Goal: Book appointment/travel/reservation

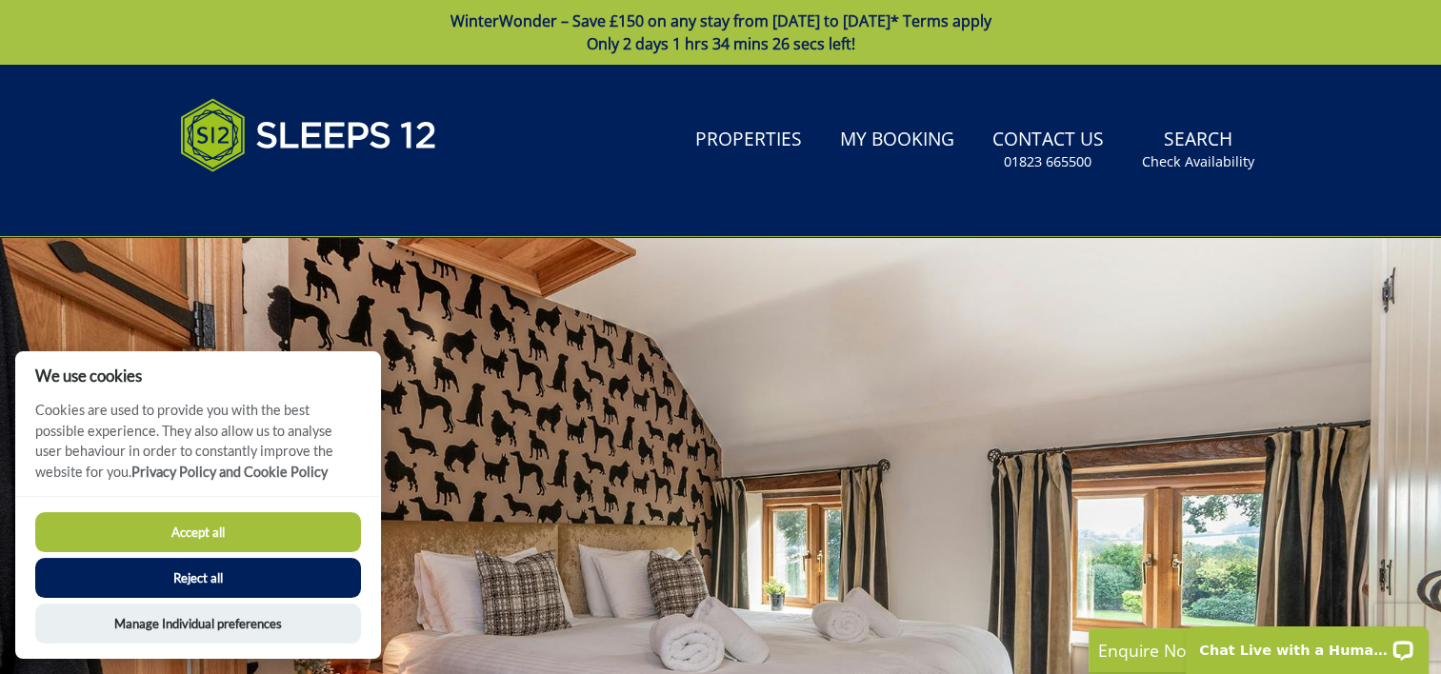
click at [267, 518] on button "Accept all" at bounding box center [198, 532] width 326 height 40
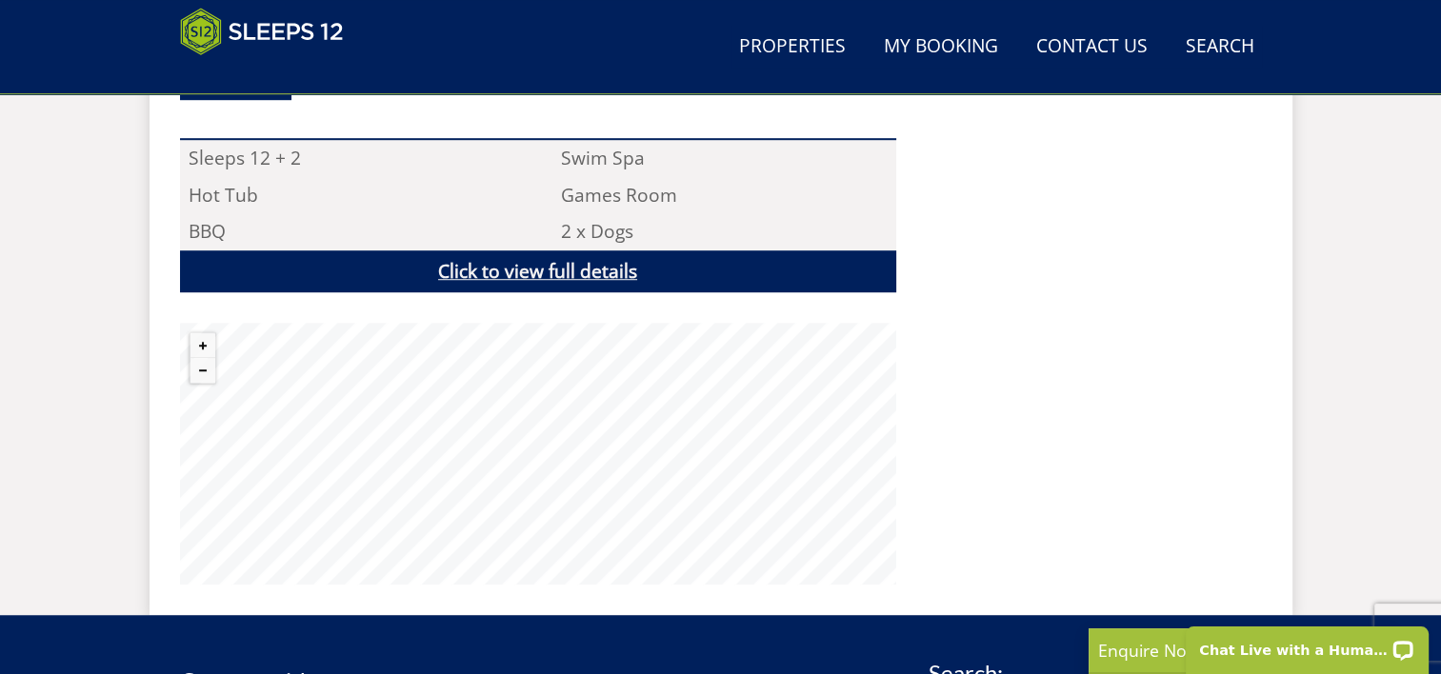
scroll to position [1303, 0]
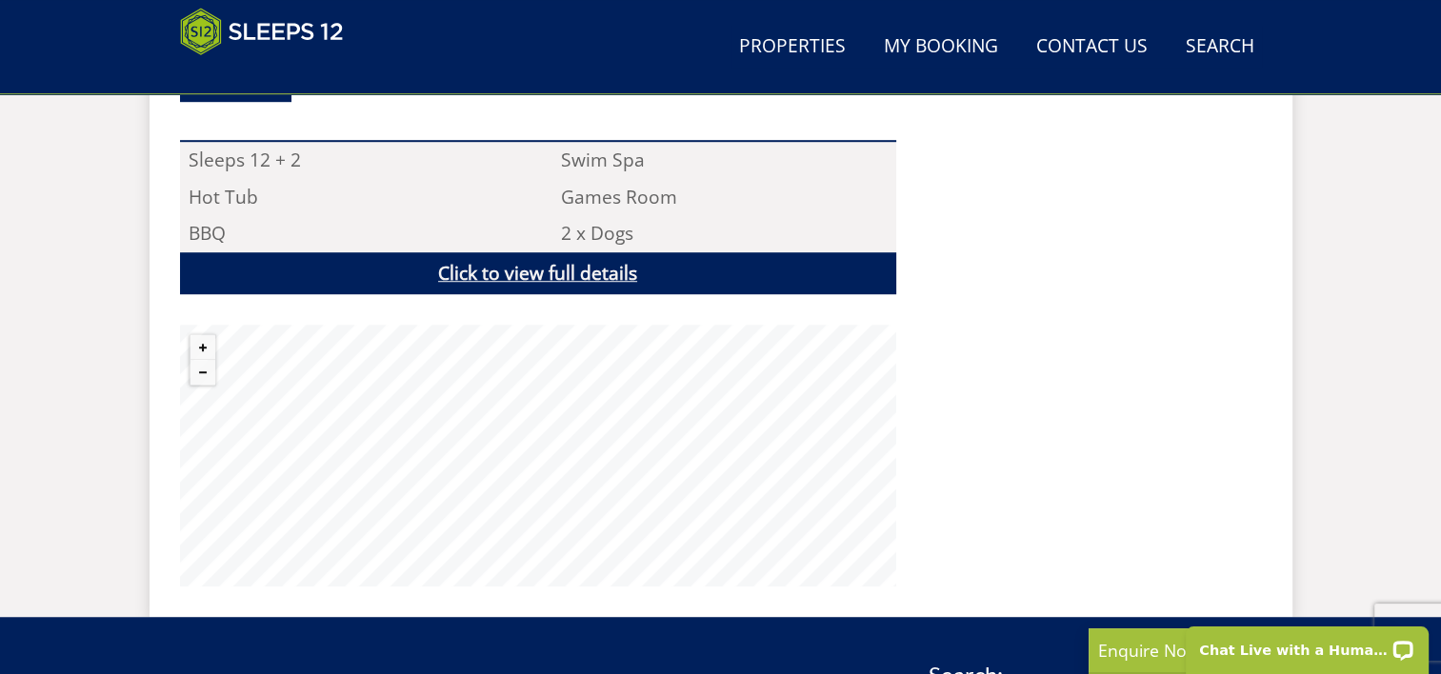
click at [526, 261] on link "Click to view full details" at bounding box center [538, 273] width 716 height 43
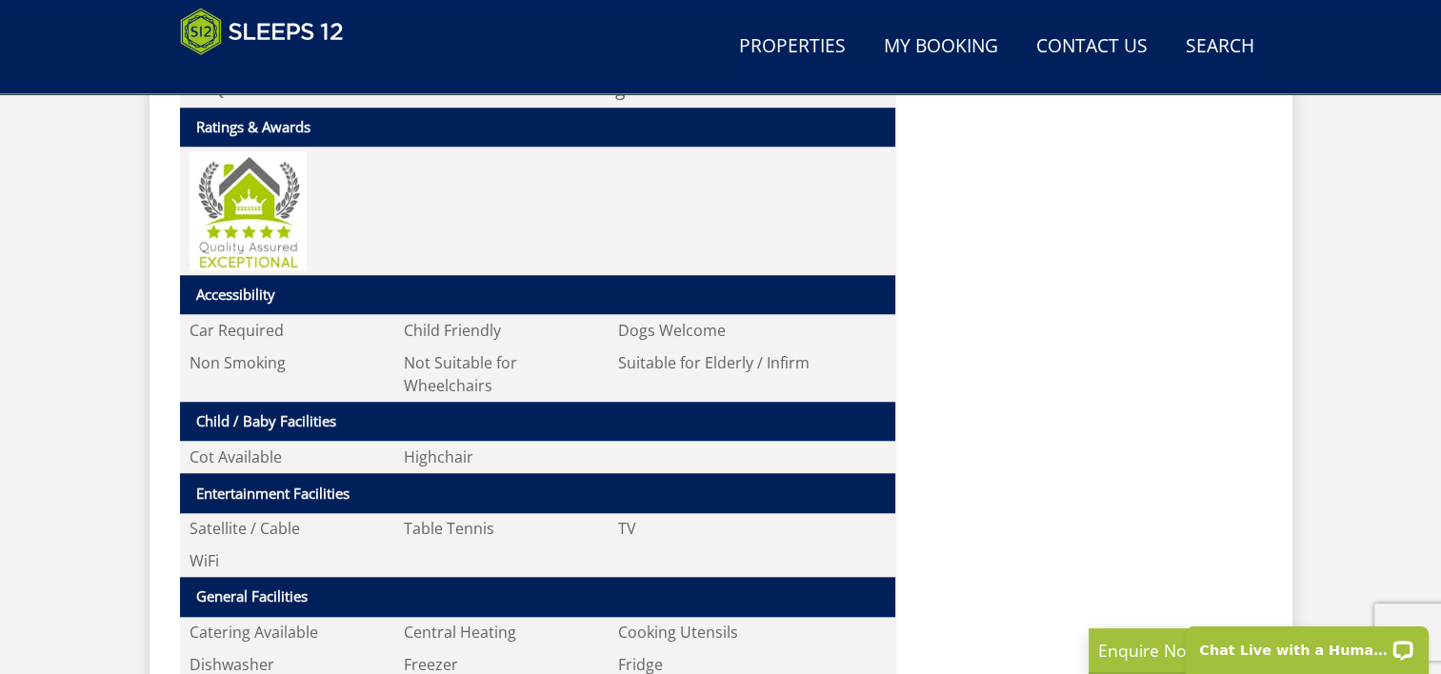
scroll to position [1439, 0]
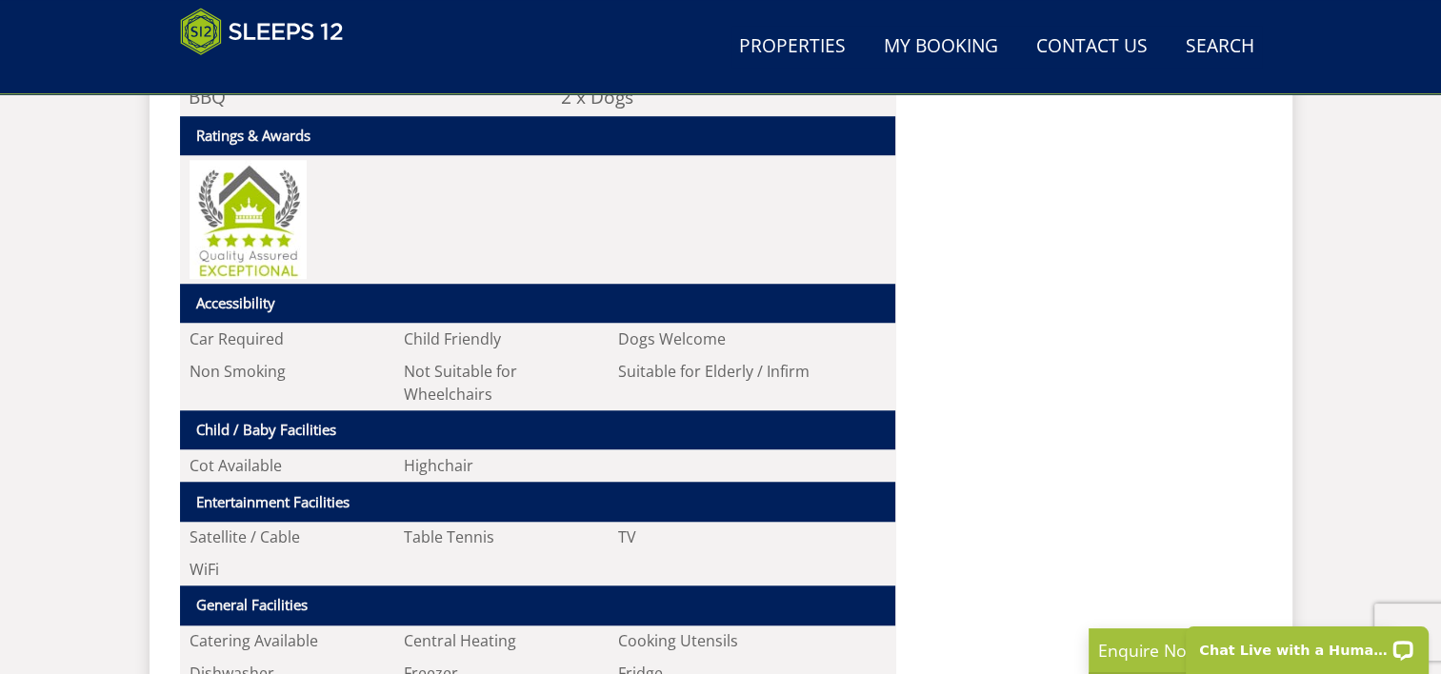
click at [365, 292] on th "Accessibility" at bounding box center [537, 304] width 715 height 40
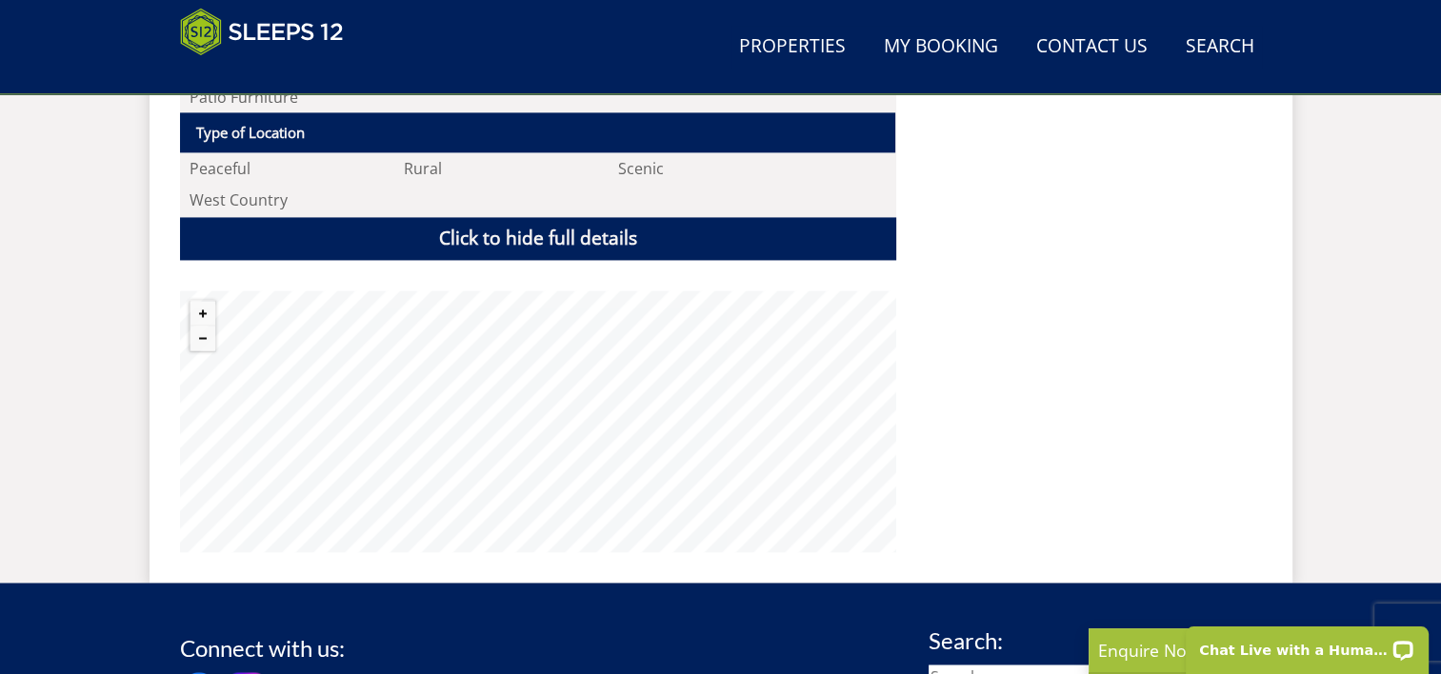
scroll to position [2849, 0]
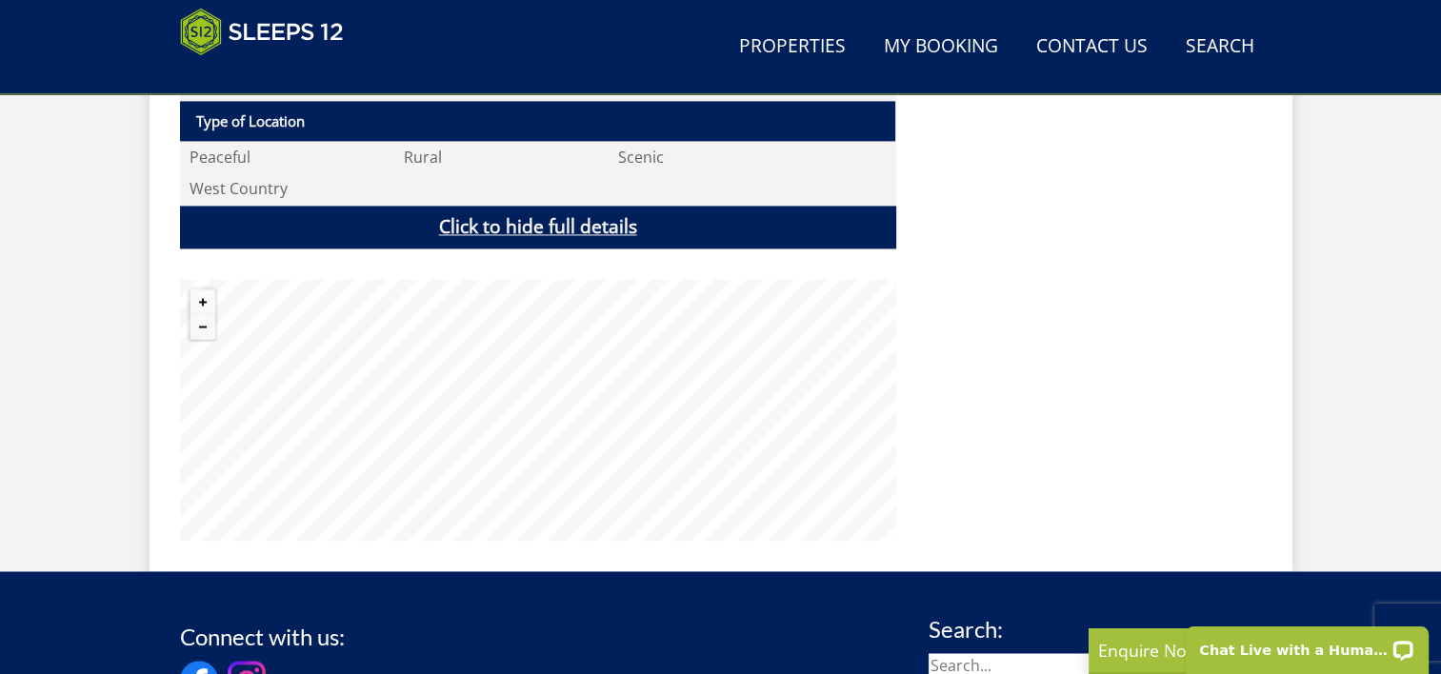
click at [461, 209] on link "Click to hide full details" at bounding box center [538, 227] width 716 height 43
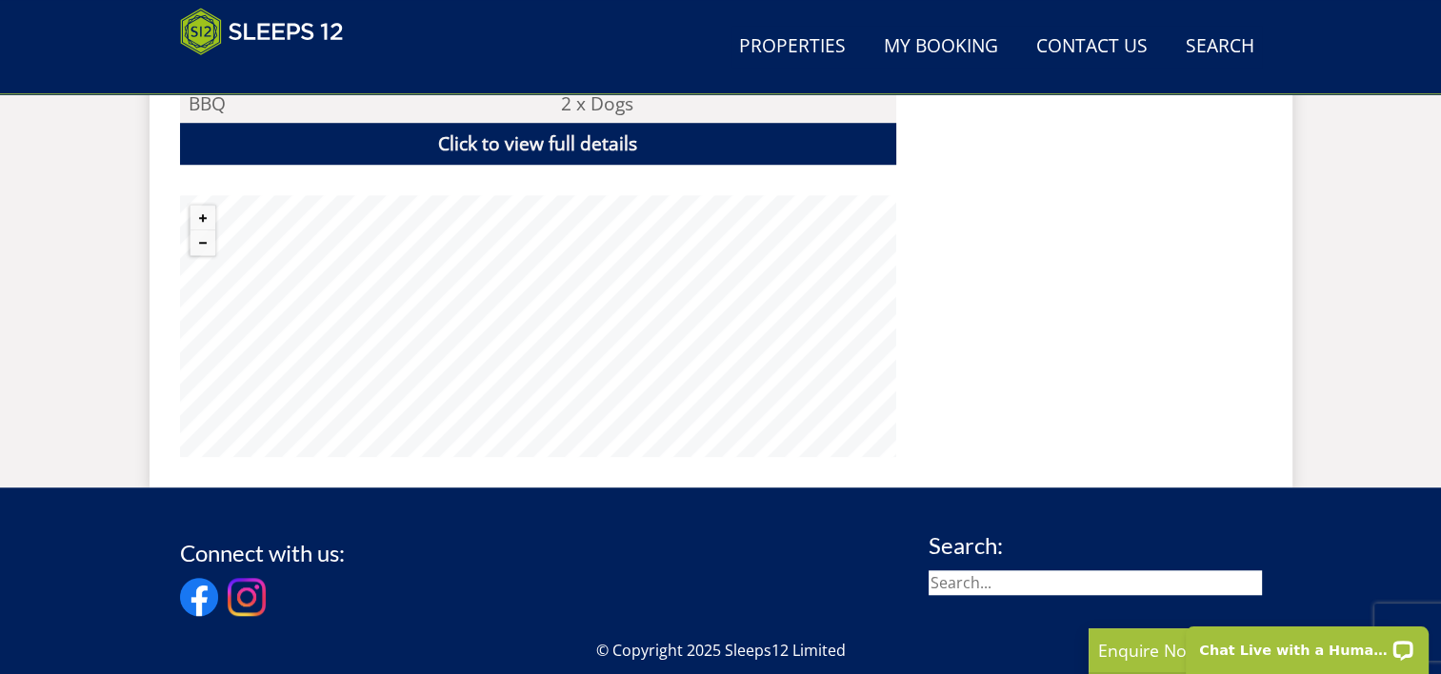
scroll to position [1421, 0]
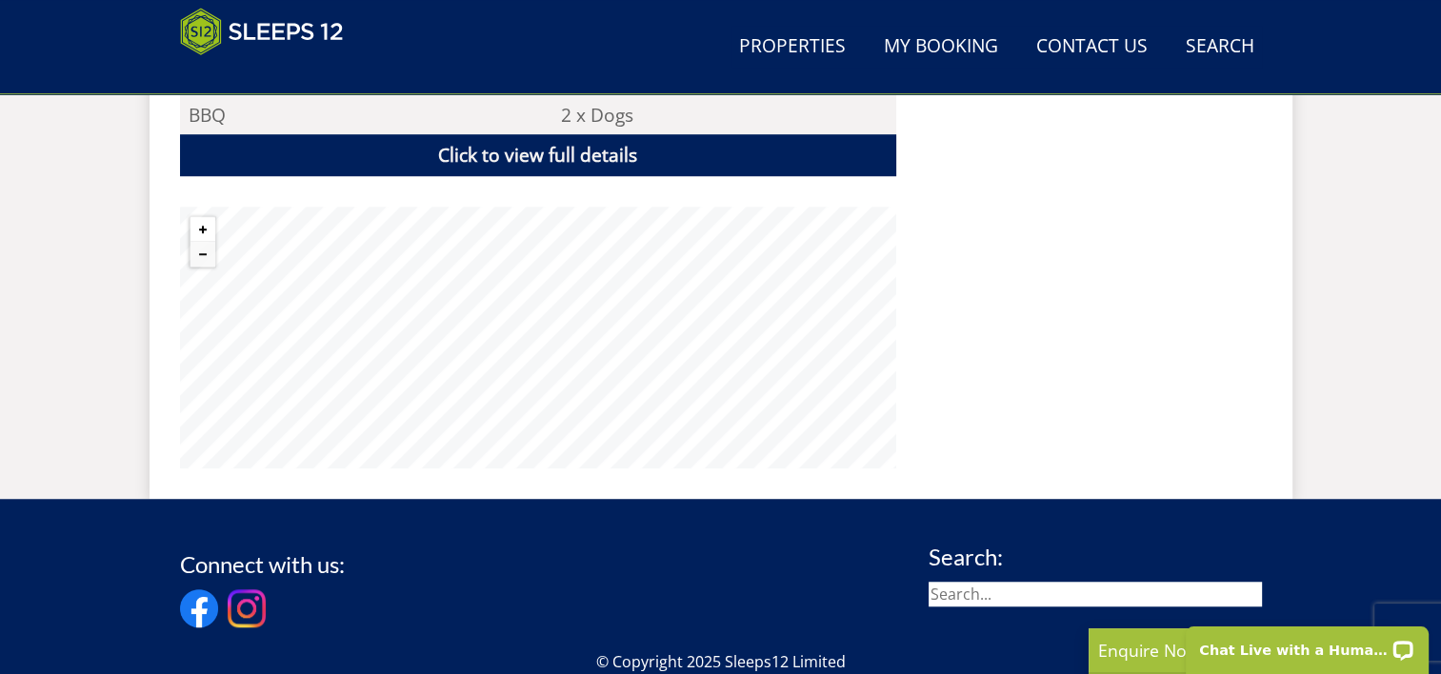
click at [199, 230] on button "Zoom in" at bounding box center [202, 229] width 25 height 25
click at [203, 257] on button "Zoom out" at bounding box center [202, 254] width 25 height 25
click at [207, 262] on button "Zoom out" at bounding box center [202, 254] width 25 height 25
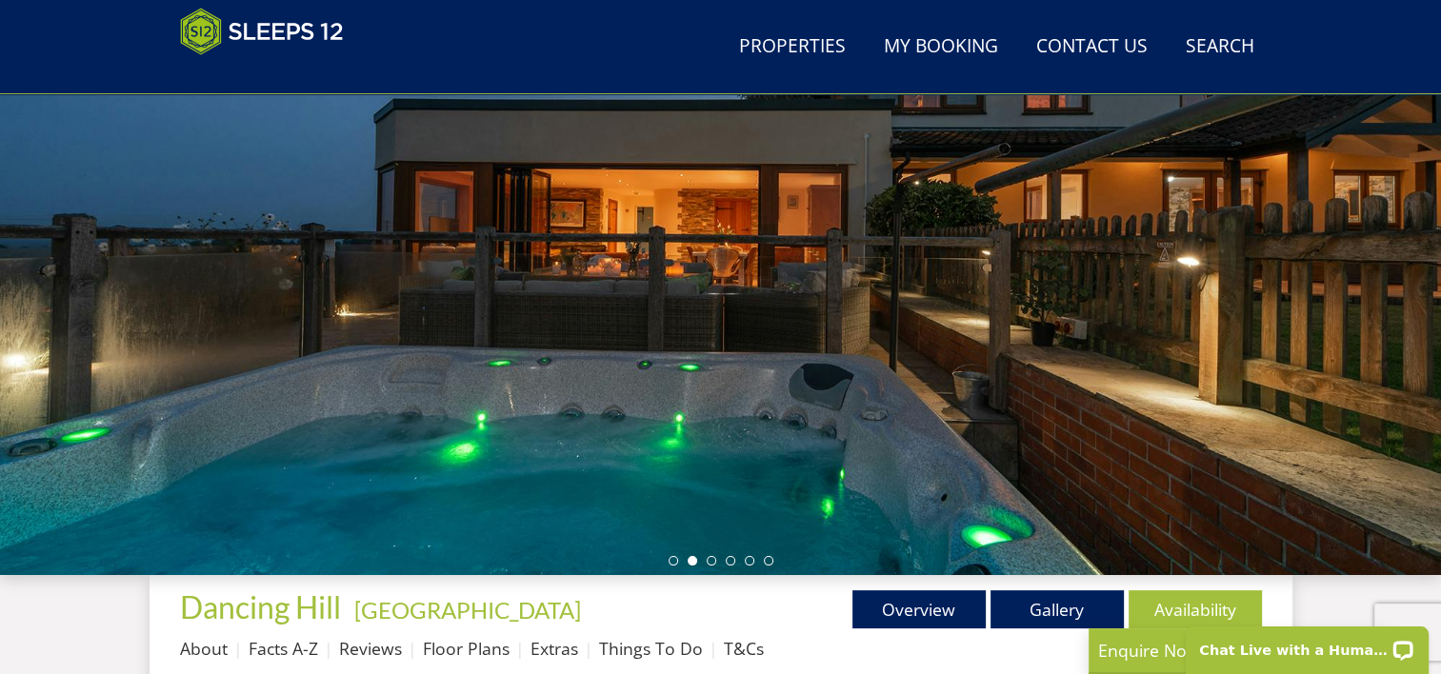
scroll to position [251, 0]
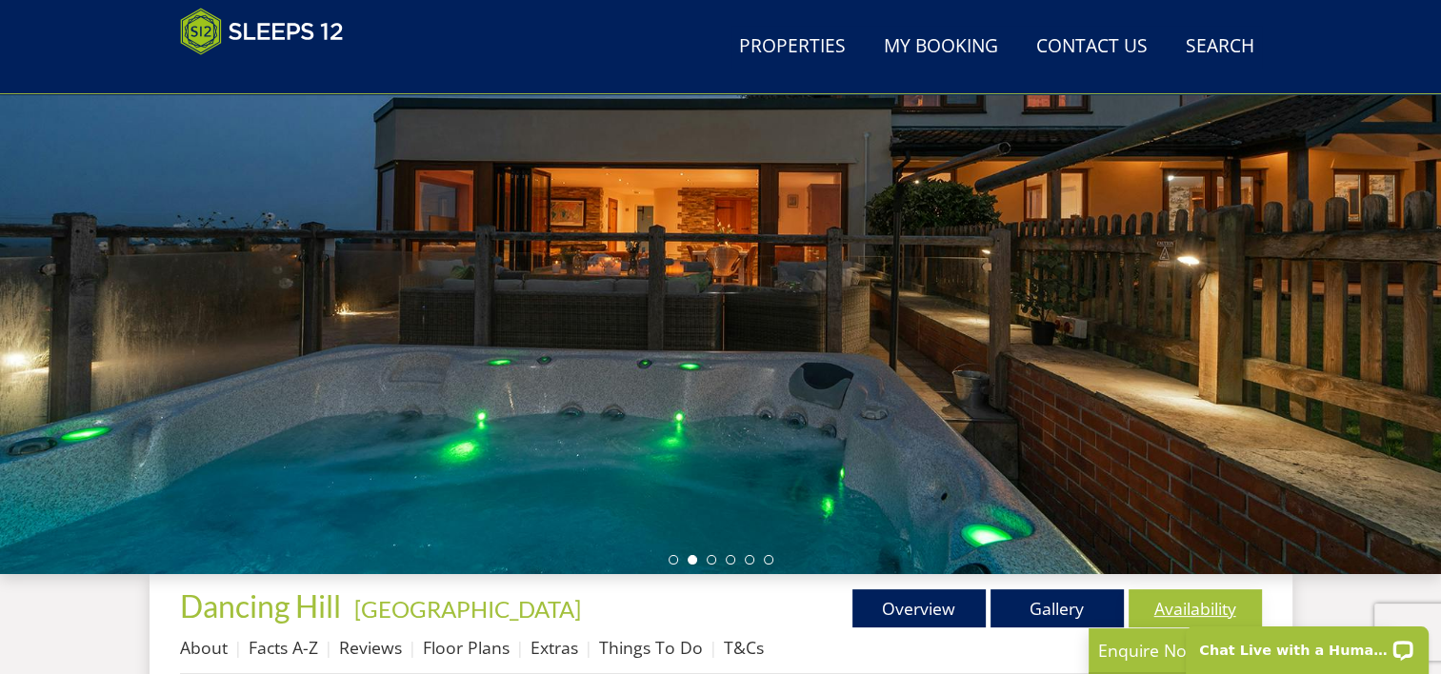
click at [1205, 591] on link "Availability" at bounding box center [1195, 609] width 133 height 38
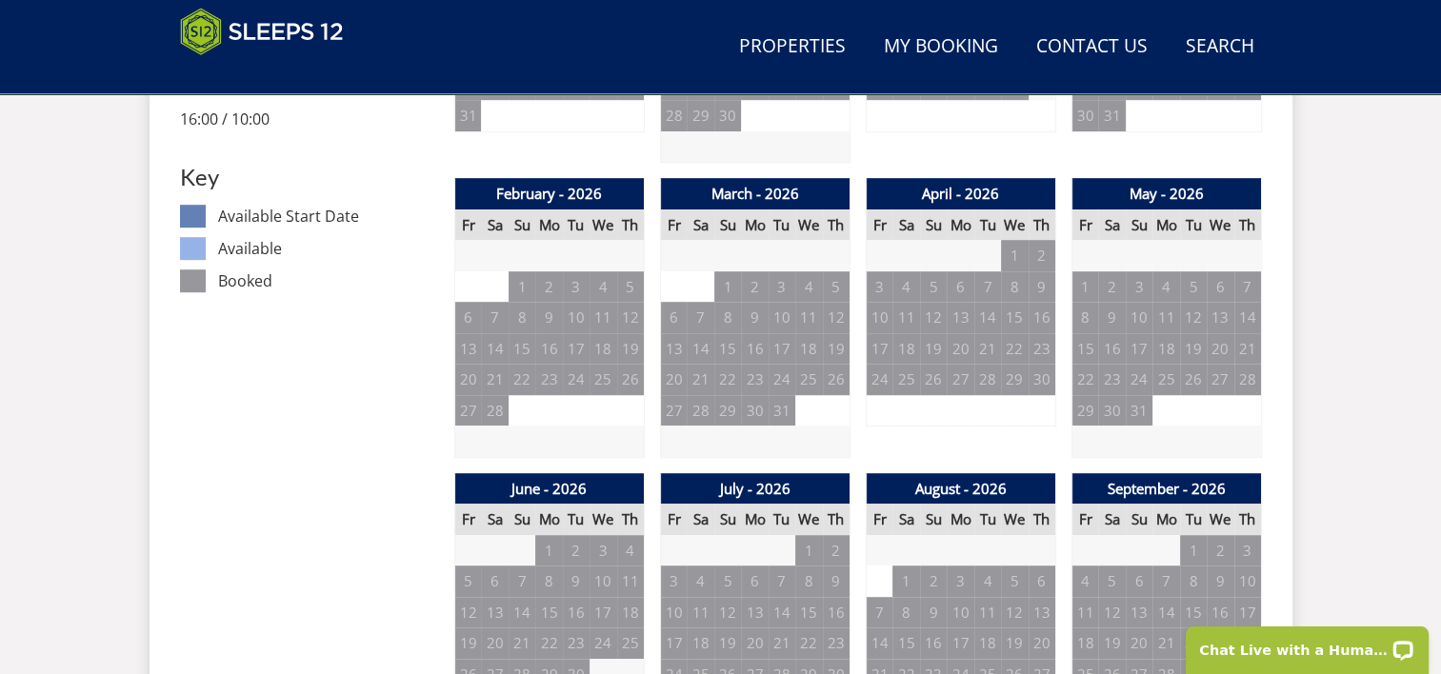
scroll to position [1061, 0]
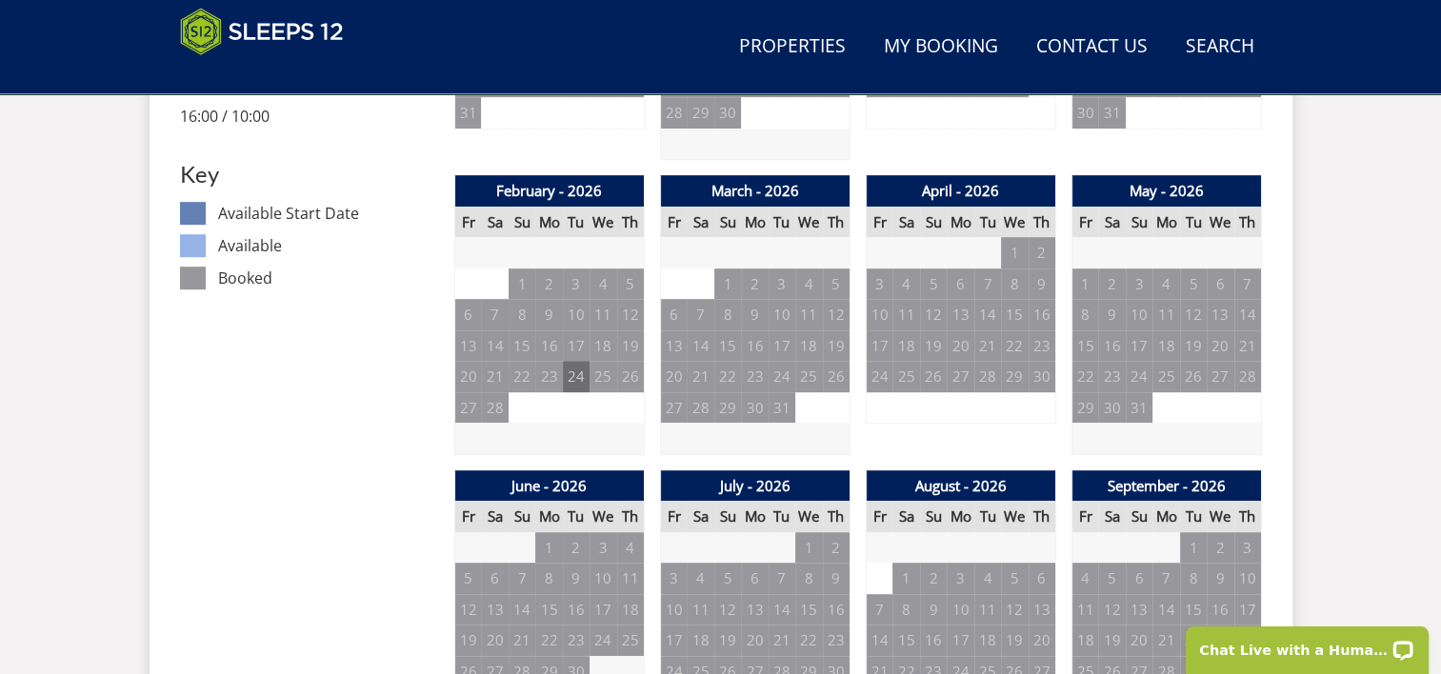
click at [571, 375] on td "24" at bounding box center [576, 376] width 27 height 31
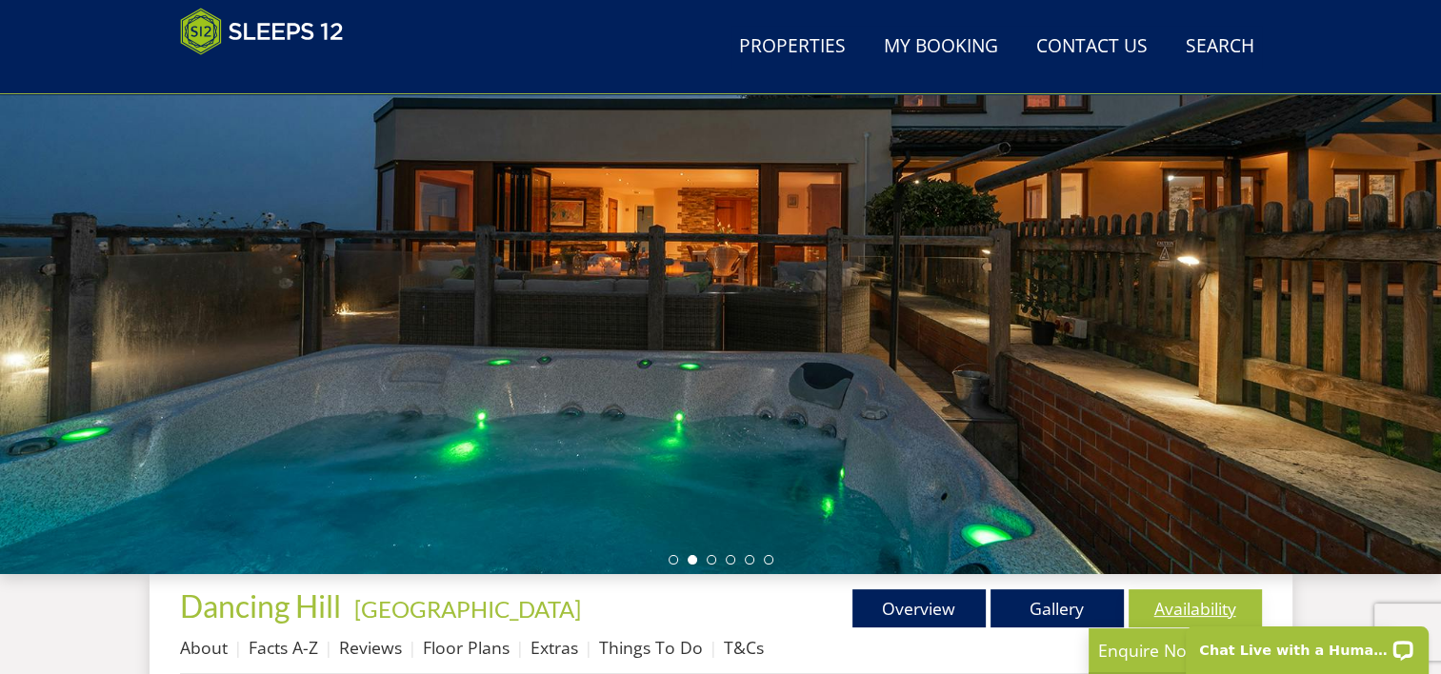
click at [1181, 595] on link "Availability" at bounding box center [1195, 609] width 133 height 38
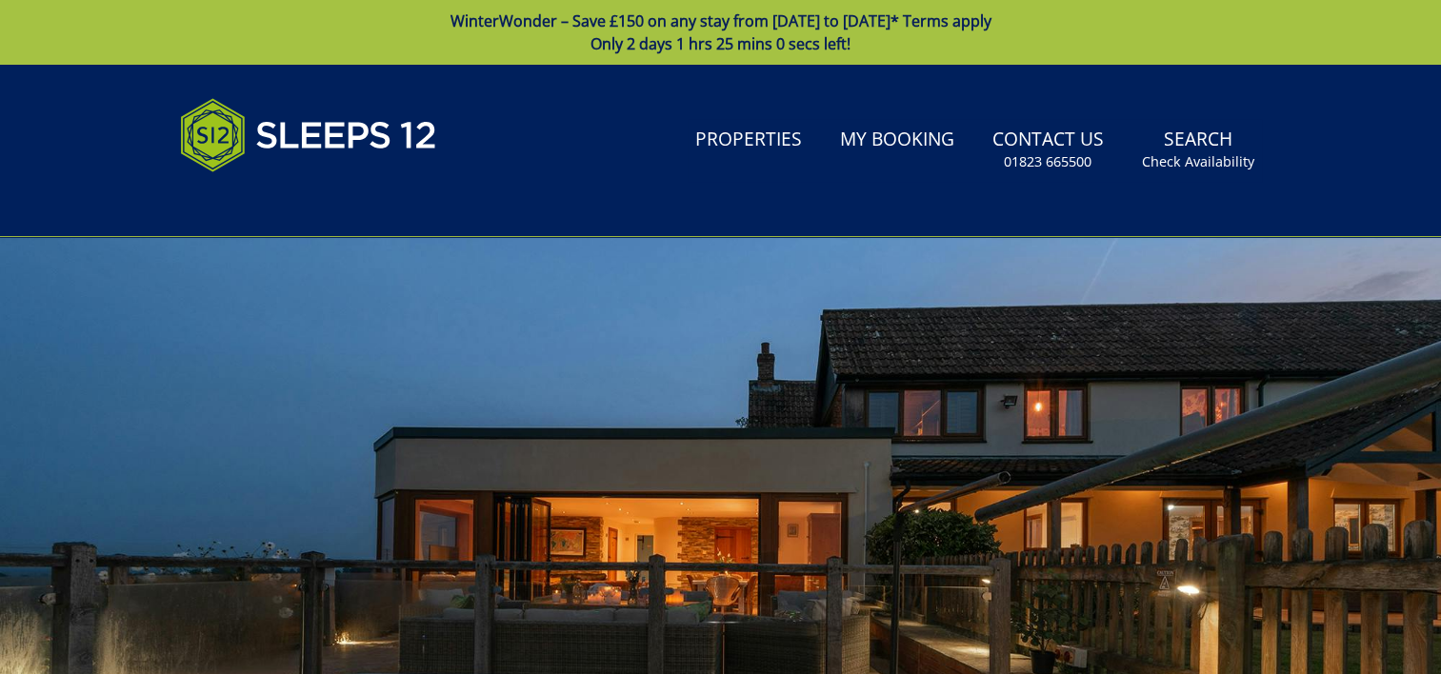
click at [1181, 595] on div at bounding box center [720, 570] width 1441 height 667
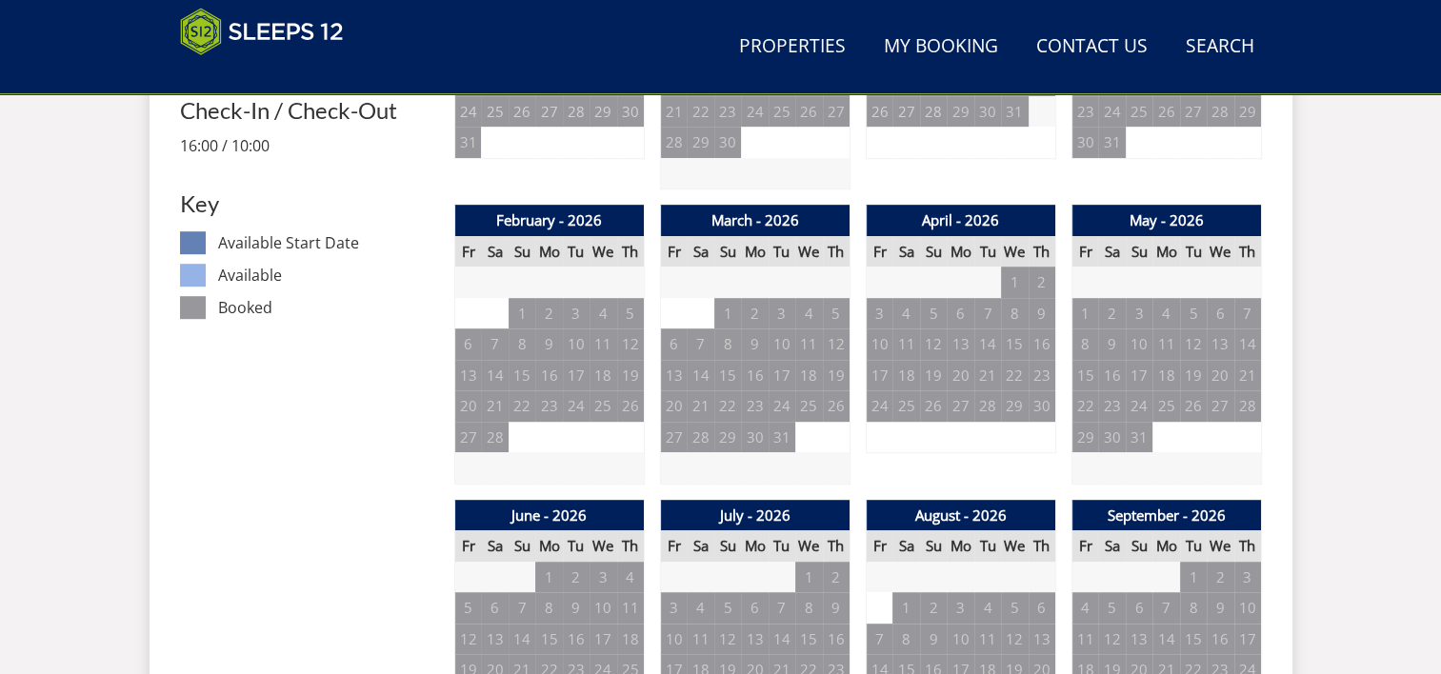
scroll to position [1034, 0]
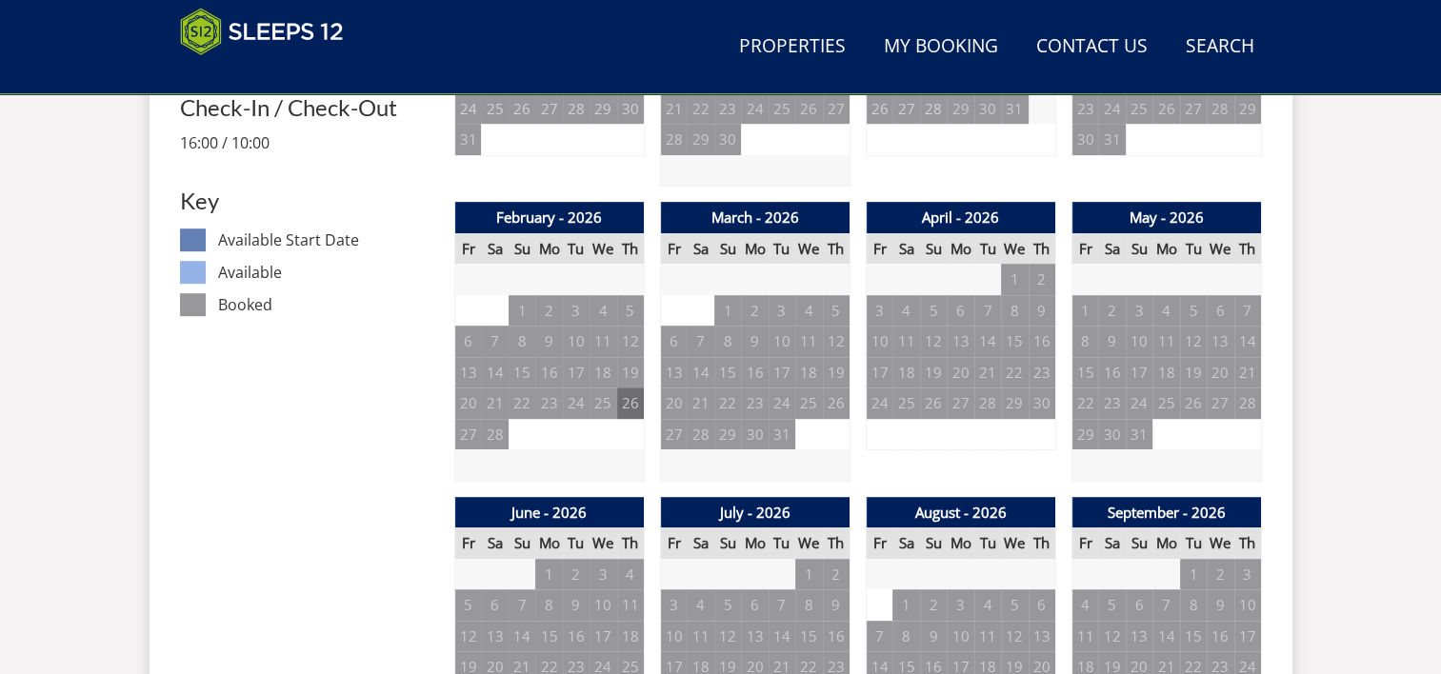
click at [626, 392] on td "26" at bounding box center [630, 403] width 27 height 31
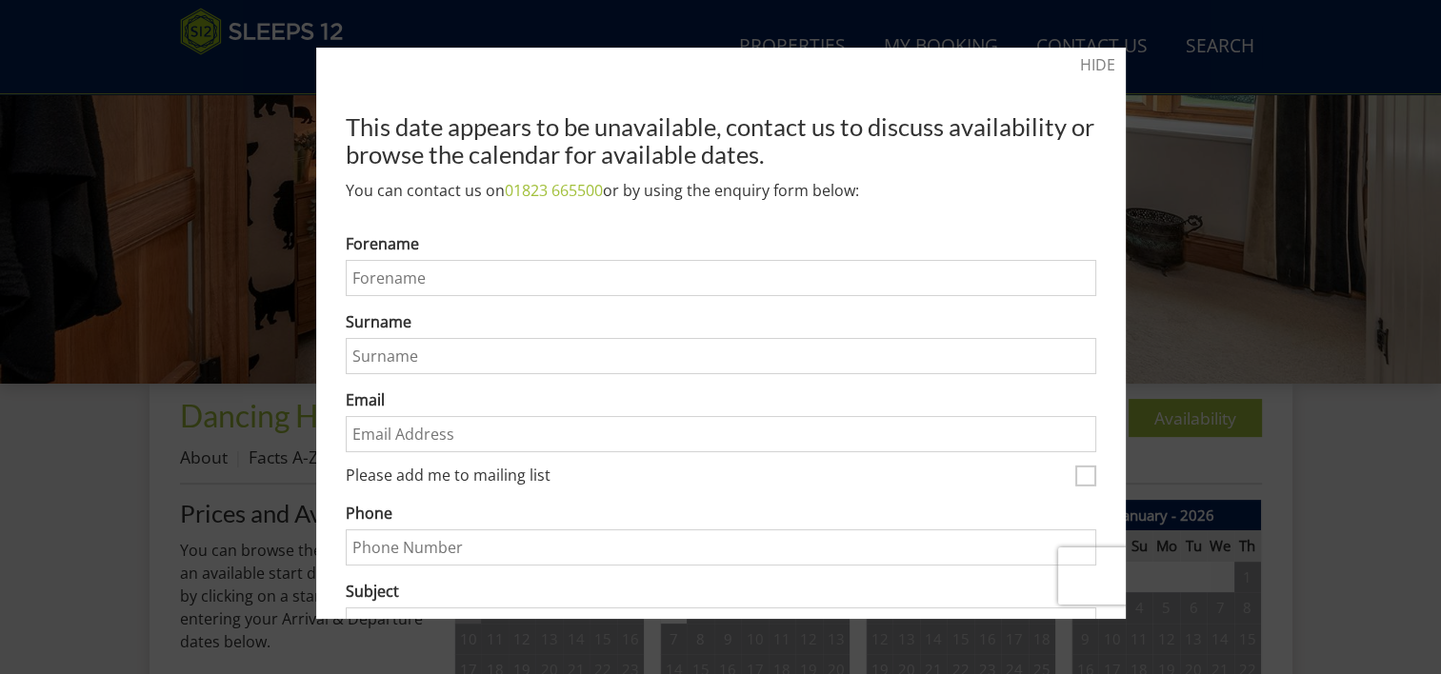
scroll to position [383, 0]
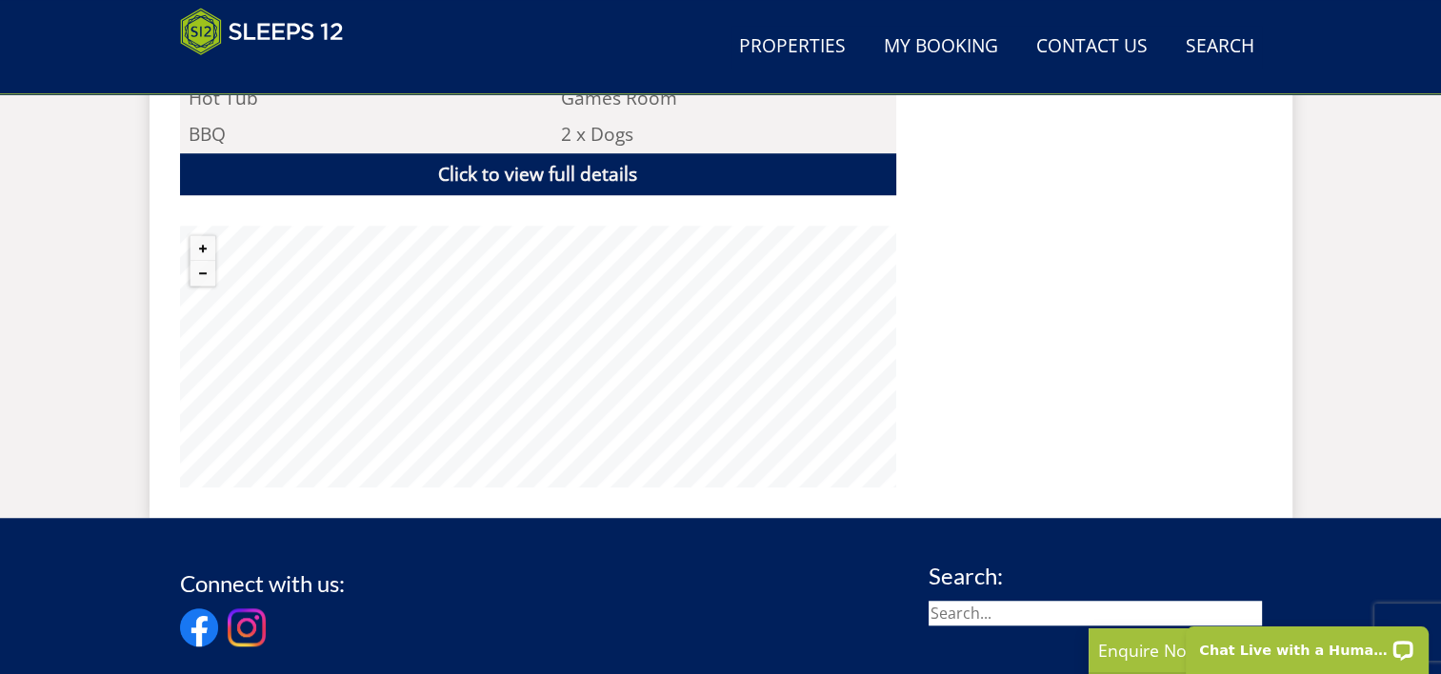
scroll to position [1403, 0]
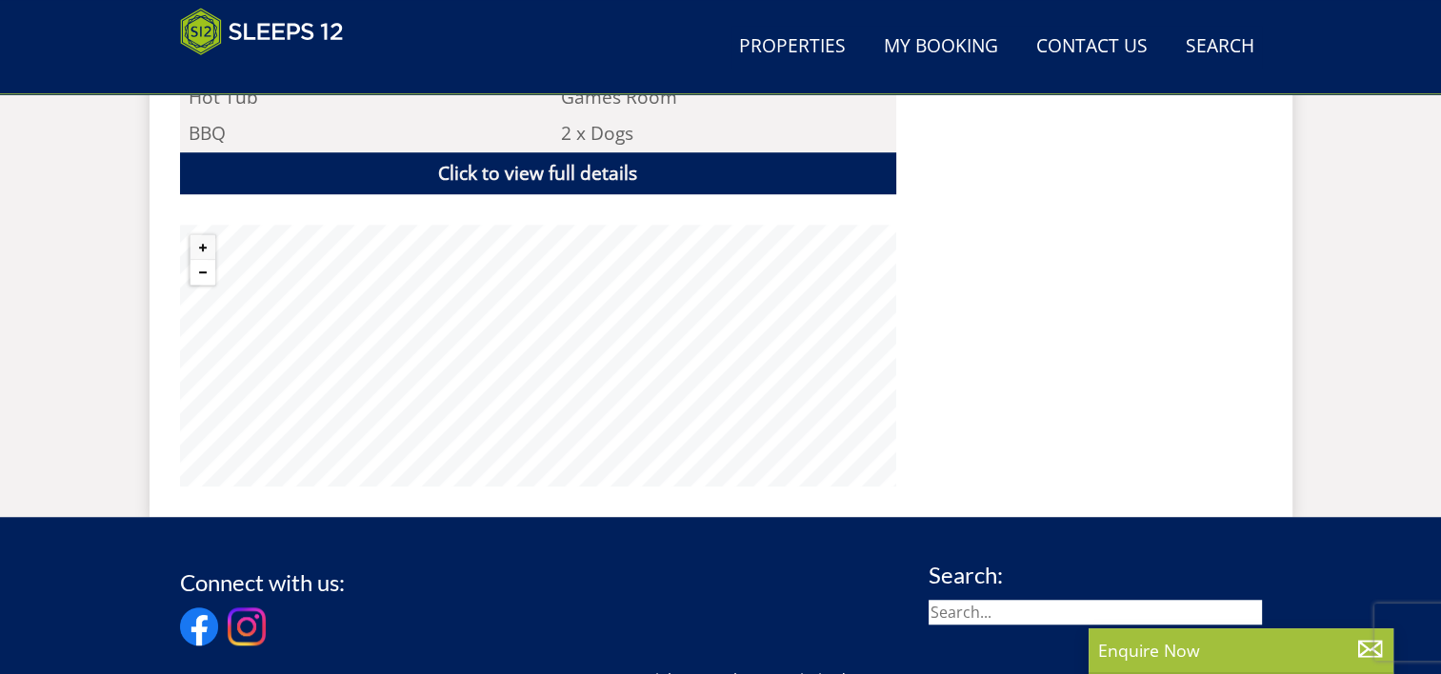
click at [199, 271] on button "Zoom out" at bounding box center [202, 272] width 25 height 25
click at [202, 242] on button "Zoom in" at bounding box center [202, 247] width 25 height 25
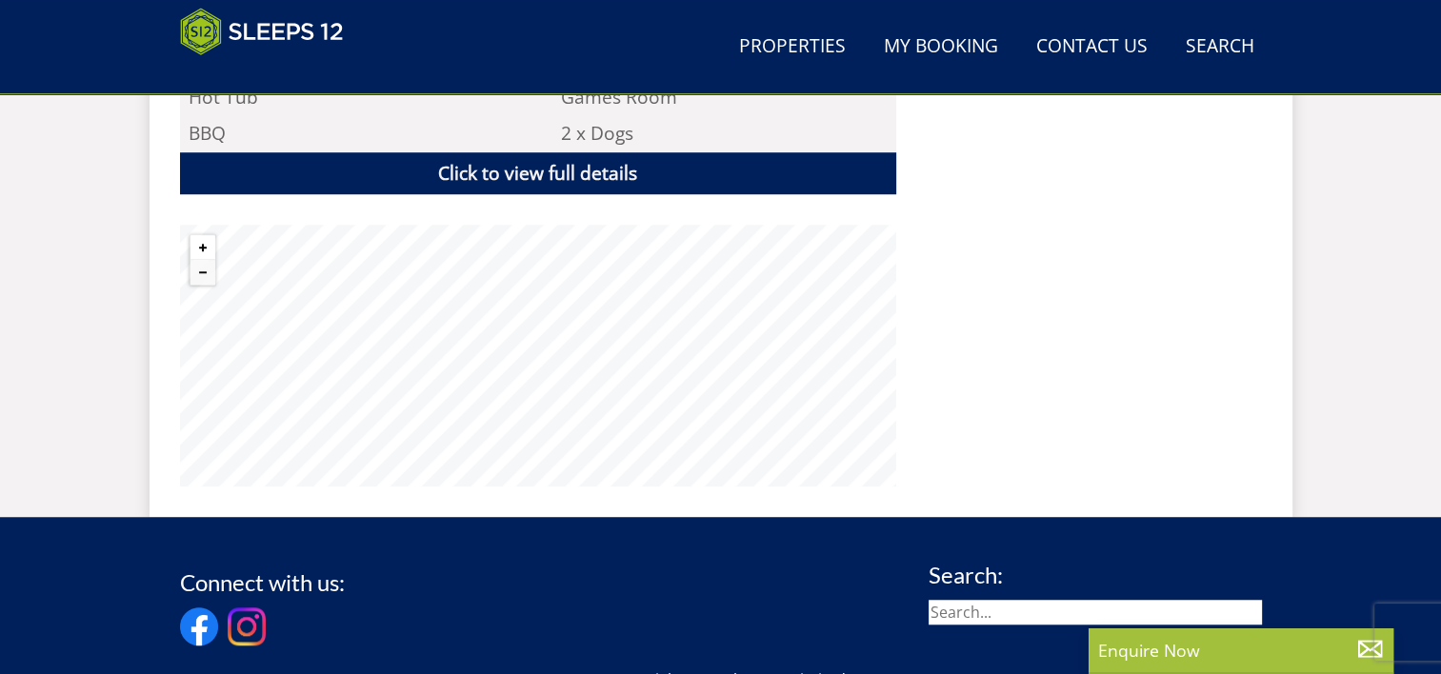
click at [202, 242] on button "Zoom in" at bounding box center [202, 247] width 25 height 25
click at [202, 266] on button "Zoom out" at bounding box center [202, 272] width 25 height 25
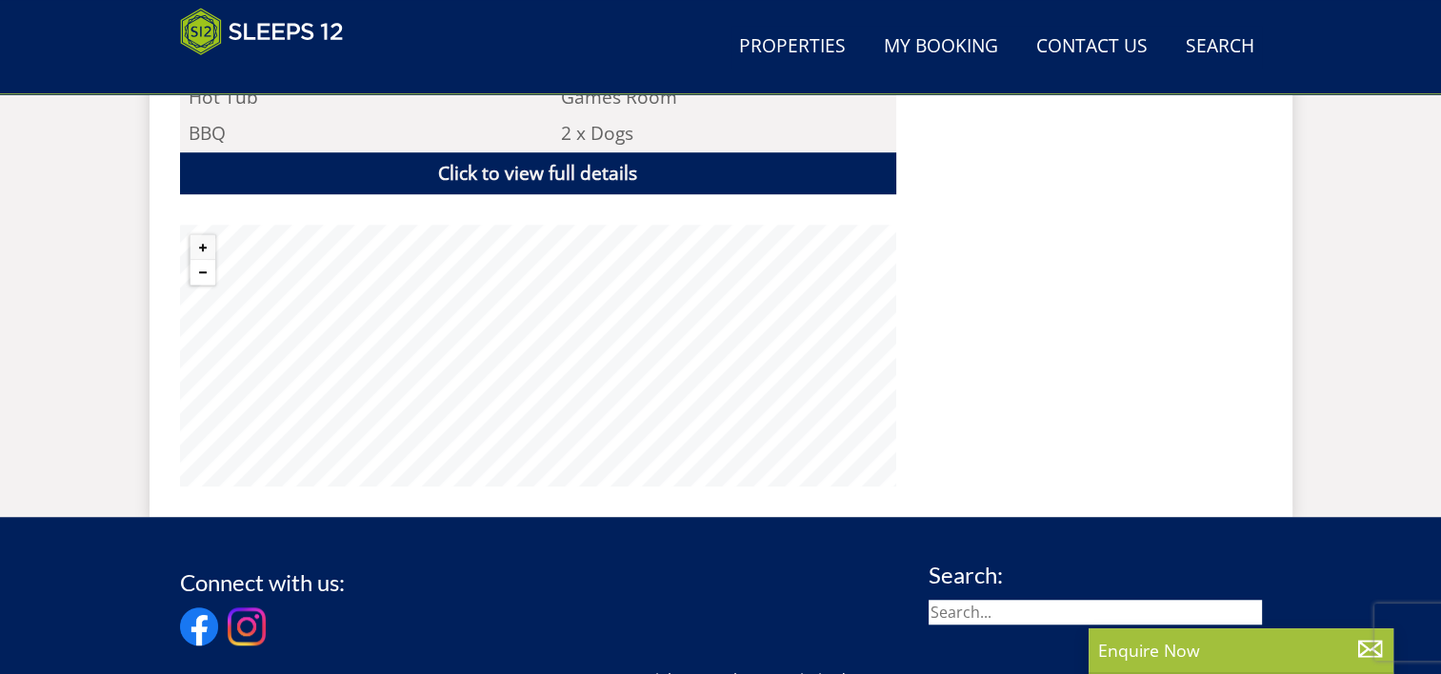
click at [202, 266] on button "Zoom out" at bounding box center [202, 272] width 25 height 25
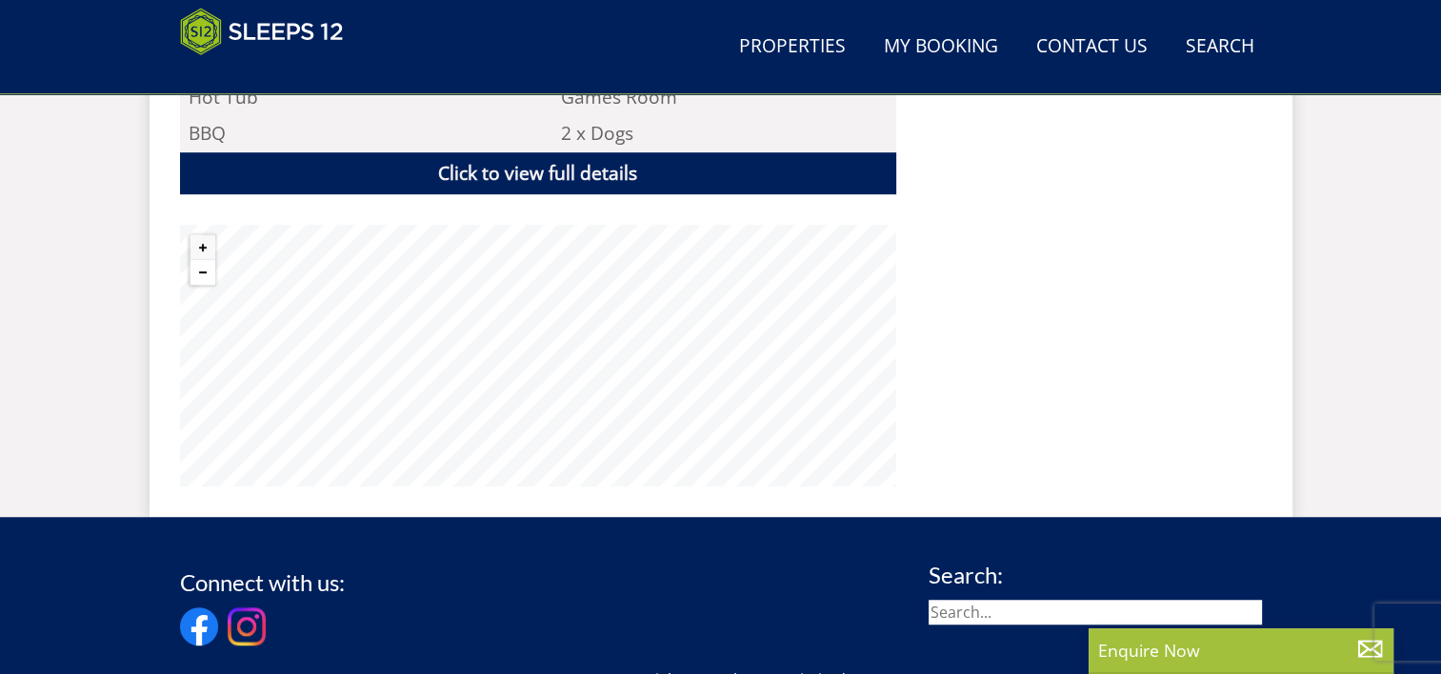
click at [202, 266] on button "Zoom out" at bounding box center [202, 272] width 25 height 25
